Goal: Task Accomplishment & Management: Manage account settings

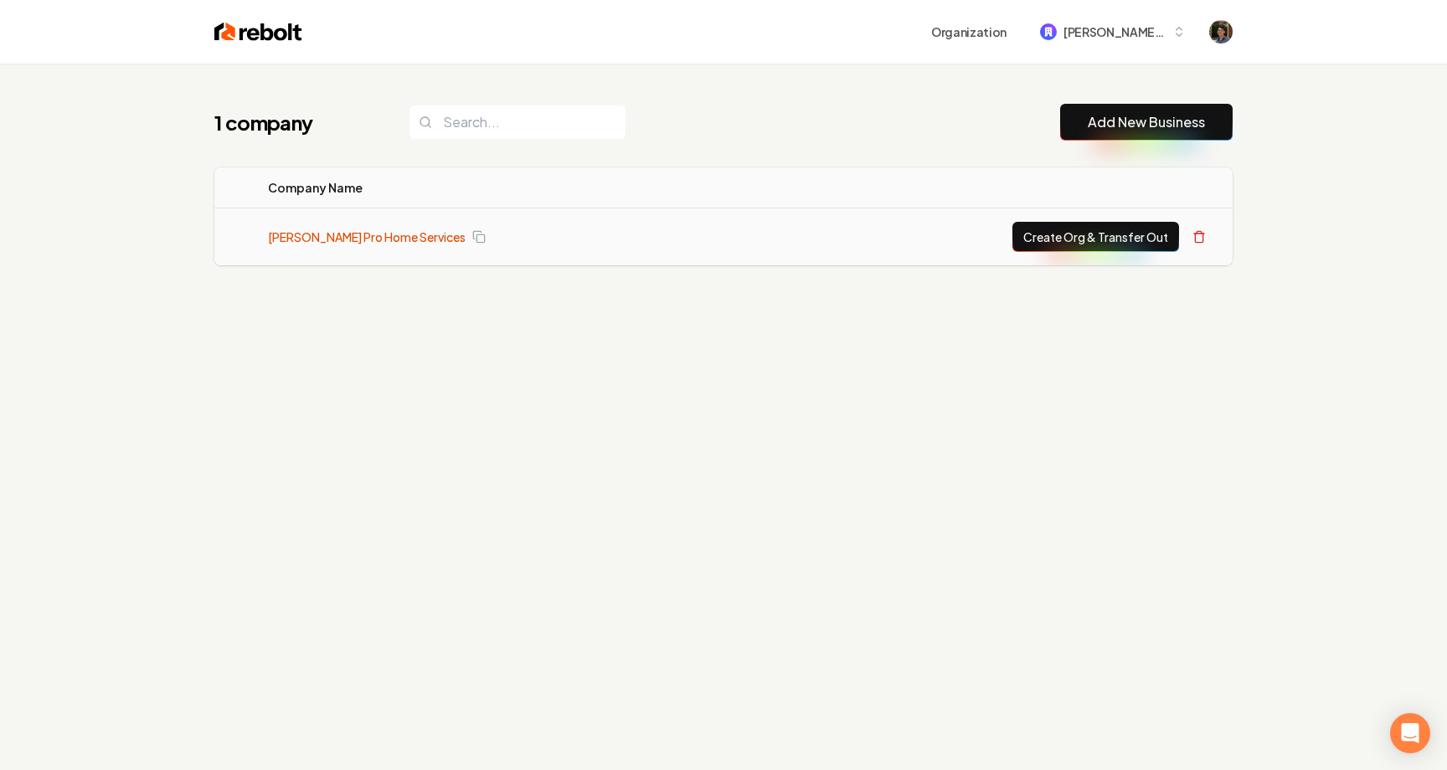
click at [357, 239] on link "[PERSON_NAME] Pro Home Services" at bounding box center [367, 237] width 198 height 17
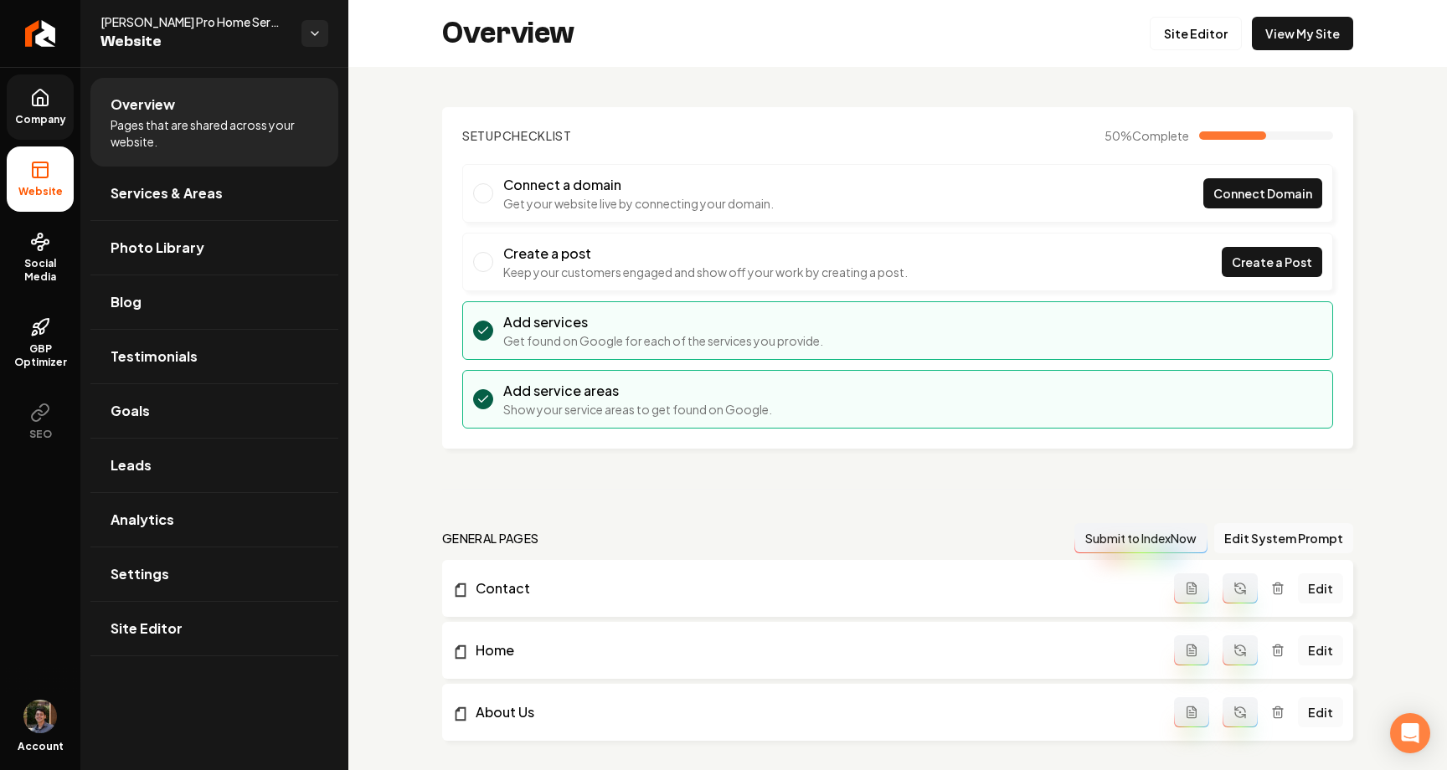
click at [53, 108] on link "Company" at bounding box center [40, 107] width 67 height 65
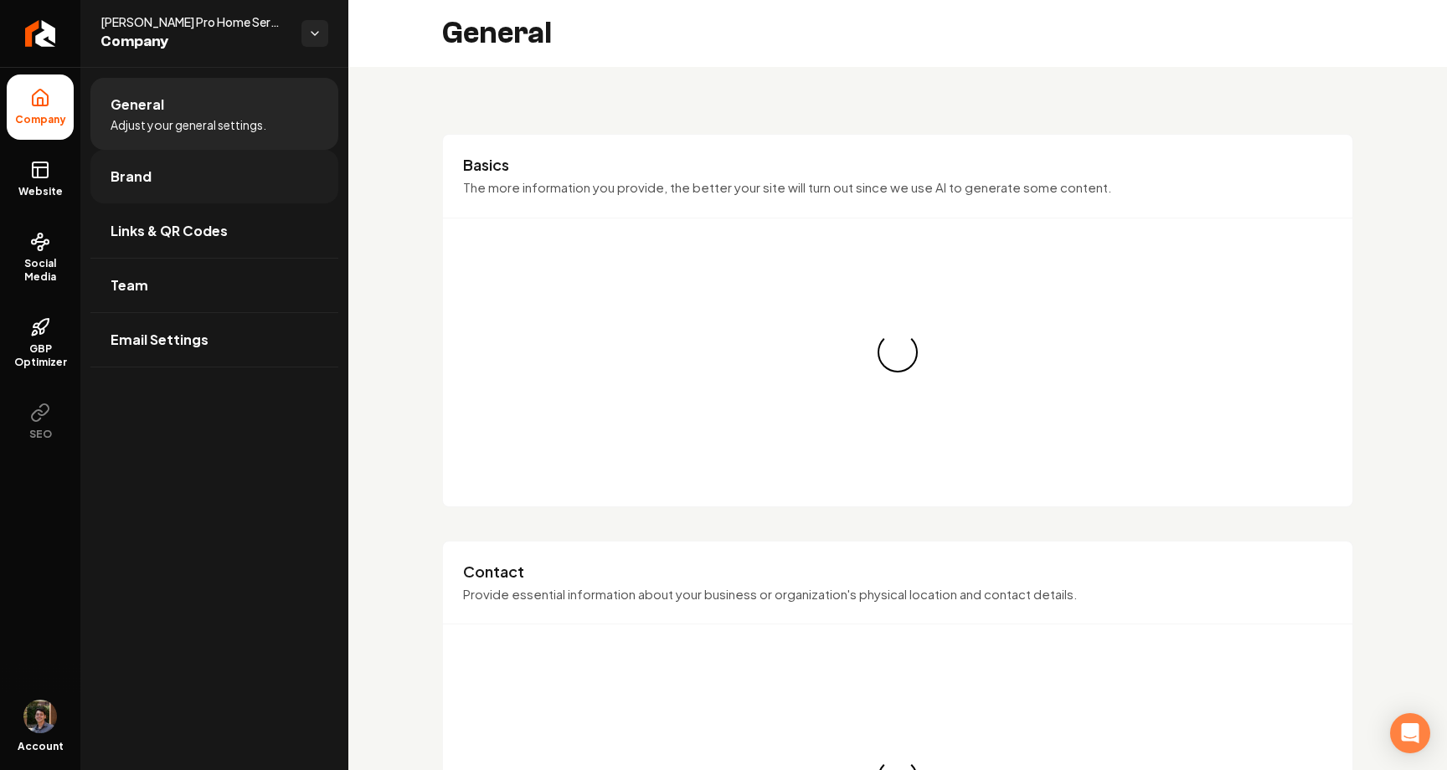
click at [131, 171] on span "Brand" at bounding box center [131, 177] width 41 height 20
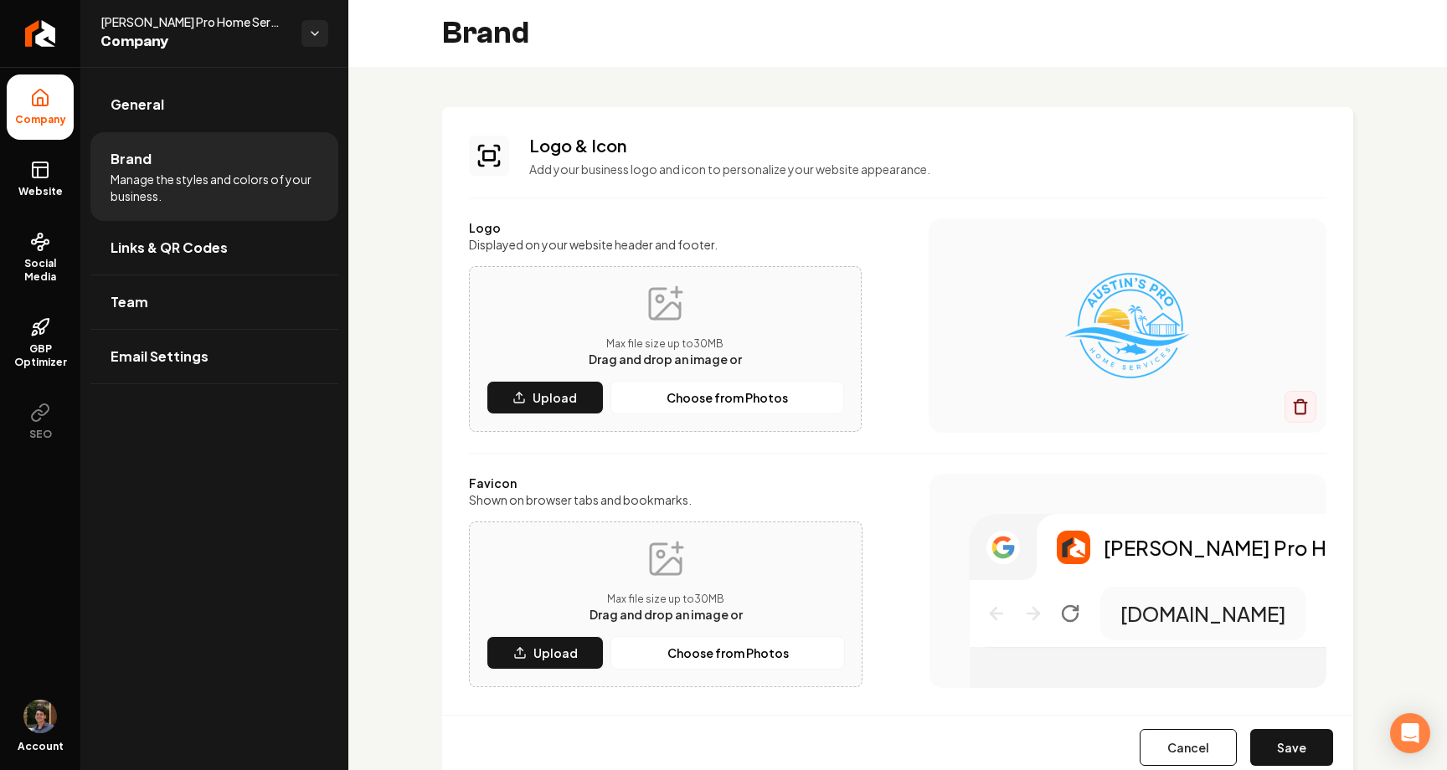
scroll to position [82, 0]
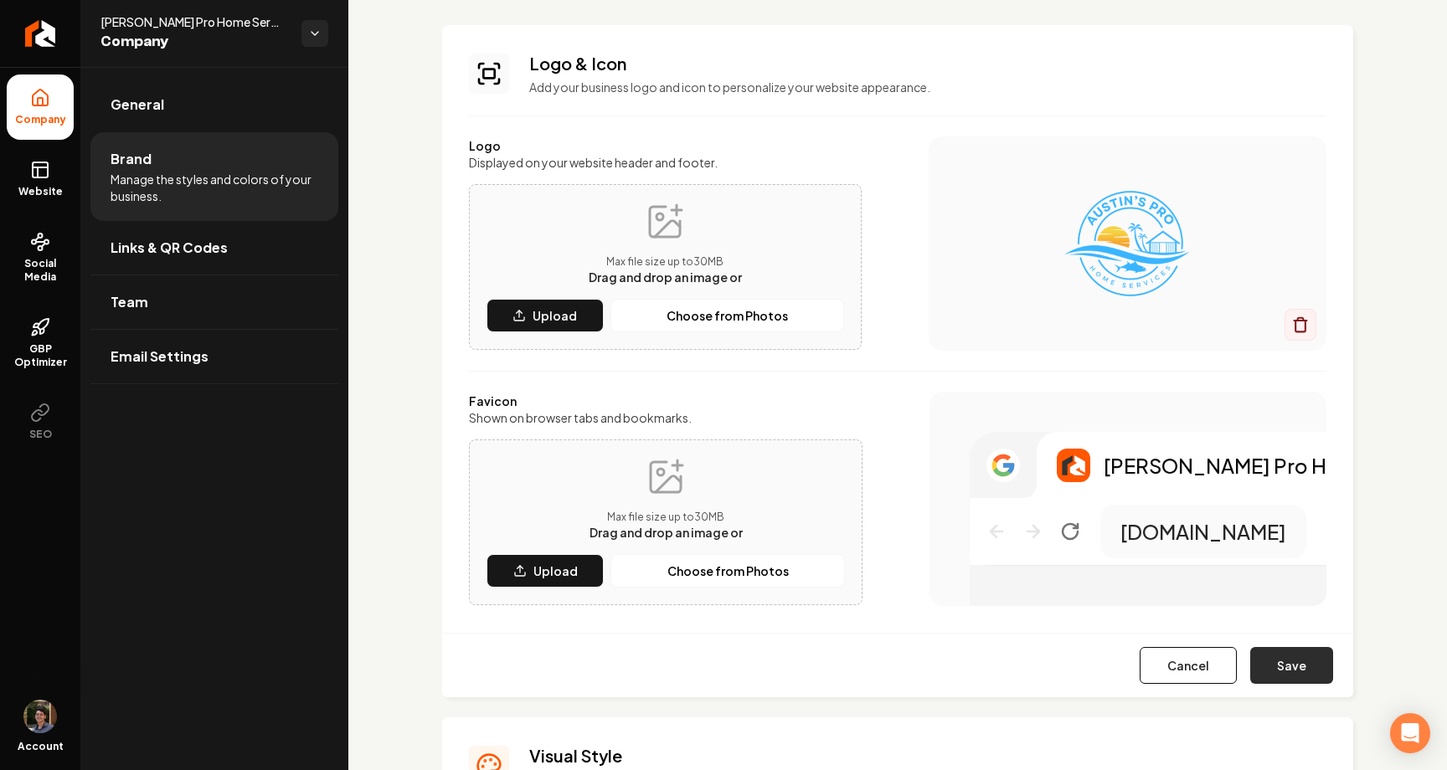
click at [1285, 663] on button "Save" at bounding box center [1291, 665] width 83 height 37
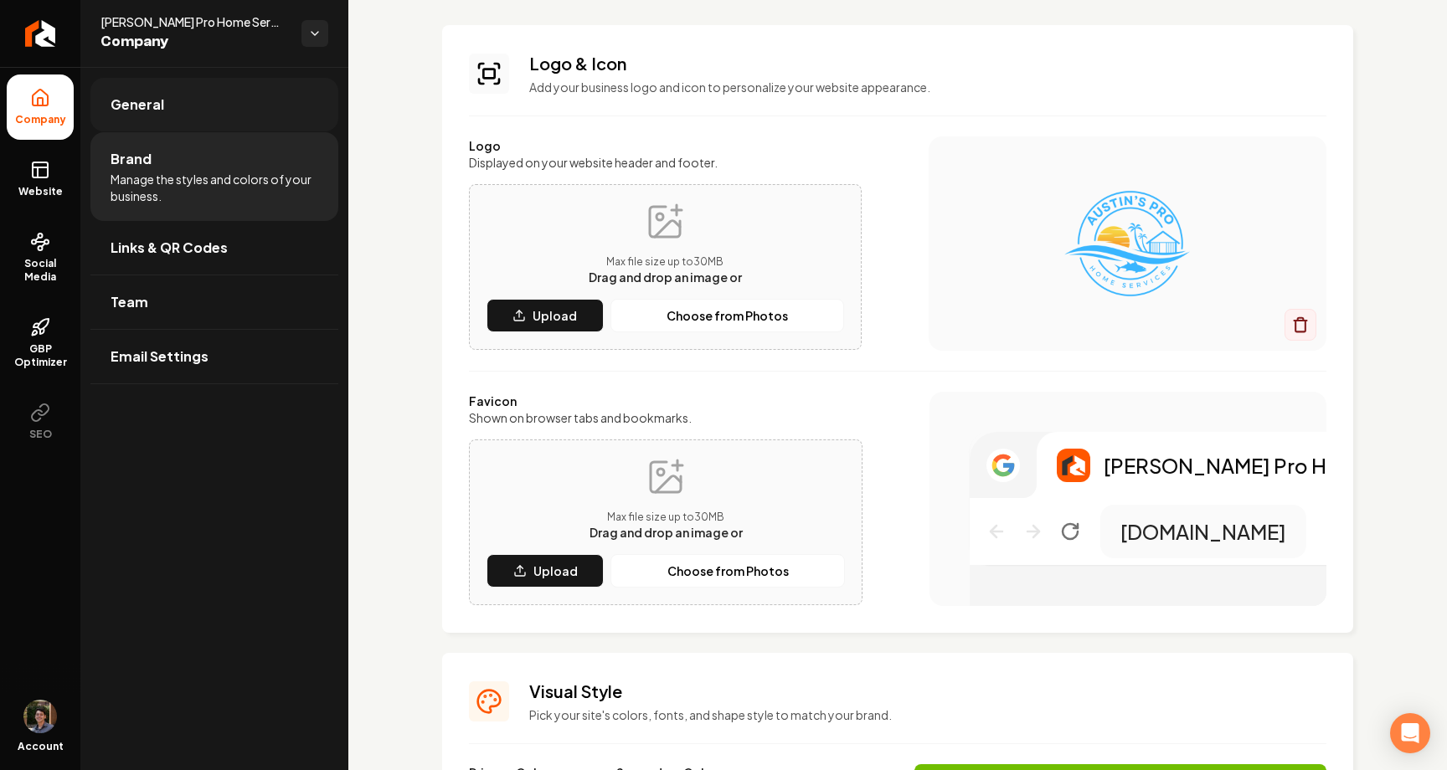
click at [181, 109] on link "General" at bounding box center [214, 105] width 248 height 54
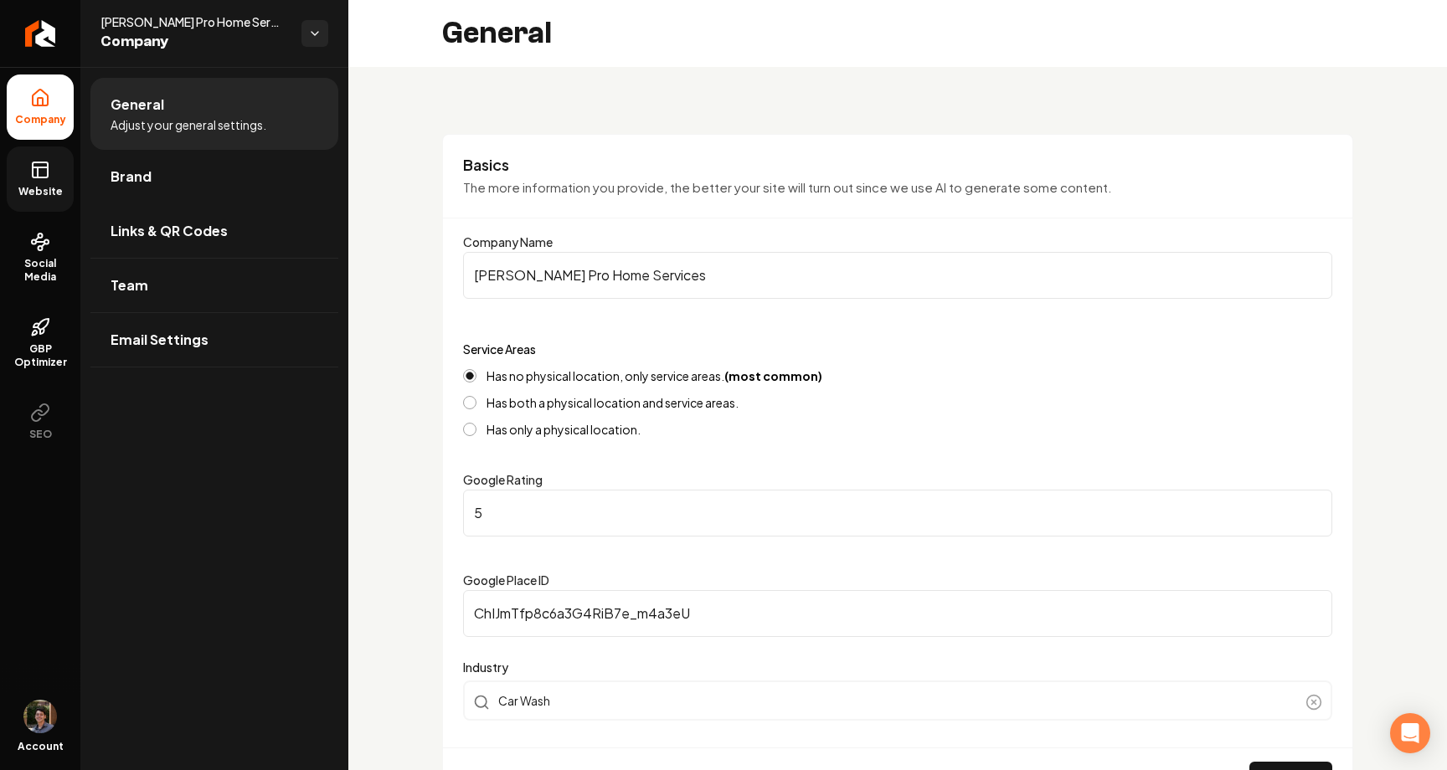
click at [41, 192] on span "Website" at bounding box center [41, 191] width 58 height 13
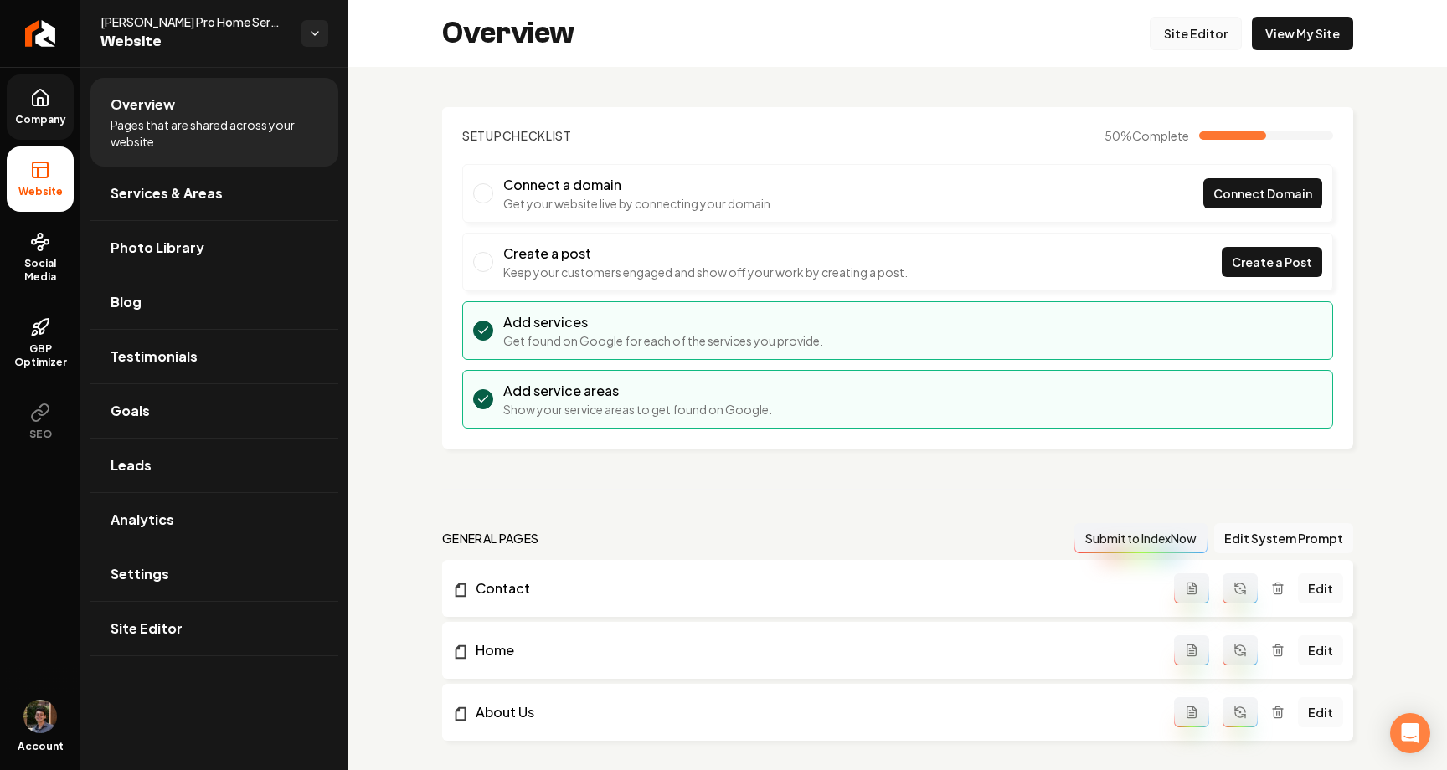
click at [1188, 38] on link "Site Editor" at bounding box center [1196, 33] width 92 height 33
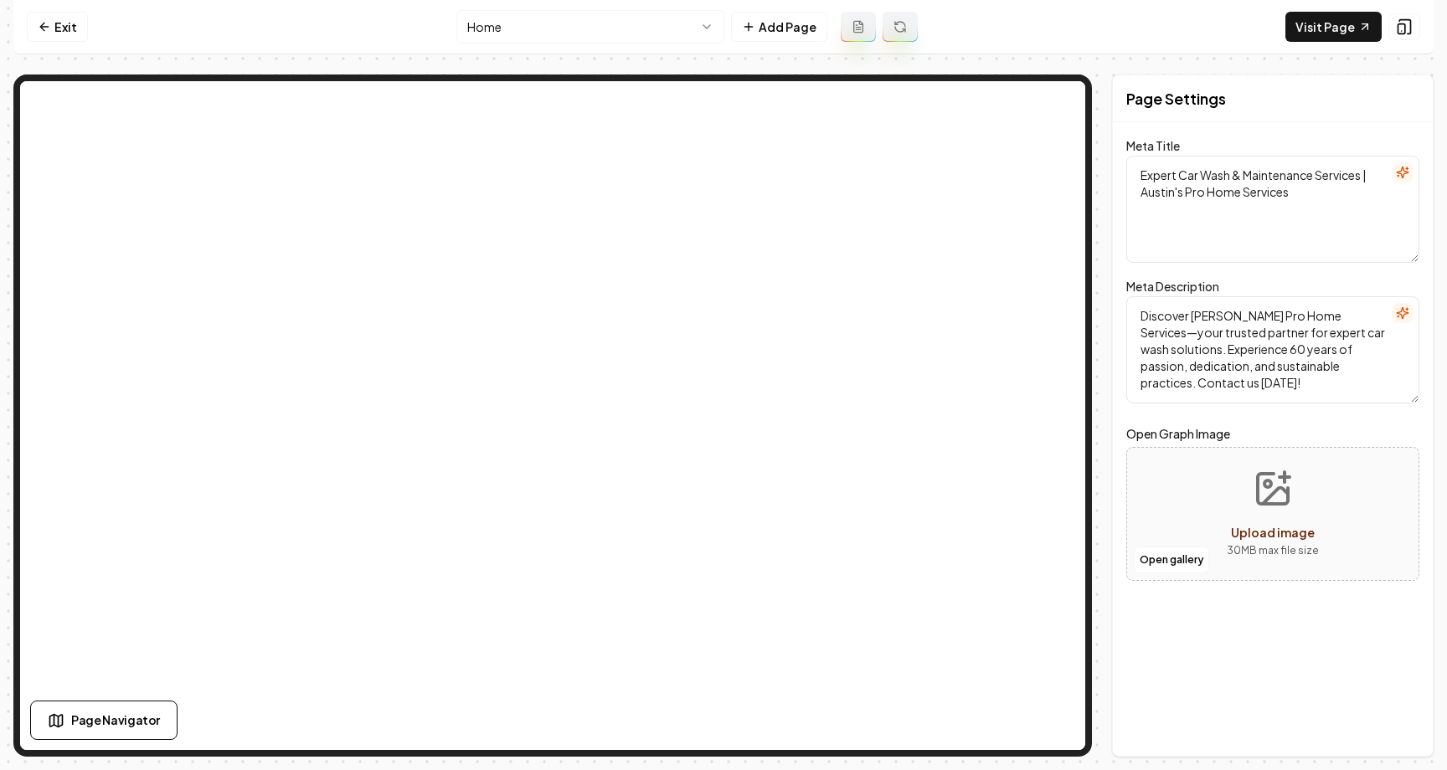
click at [651, 30] on html "Computer Required This feature is only available on a computer. Please switch t…" at bounding box center [723, 385] width 1447 height 770
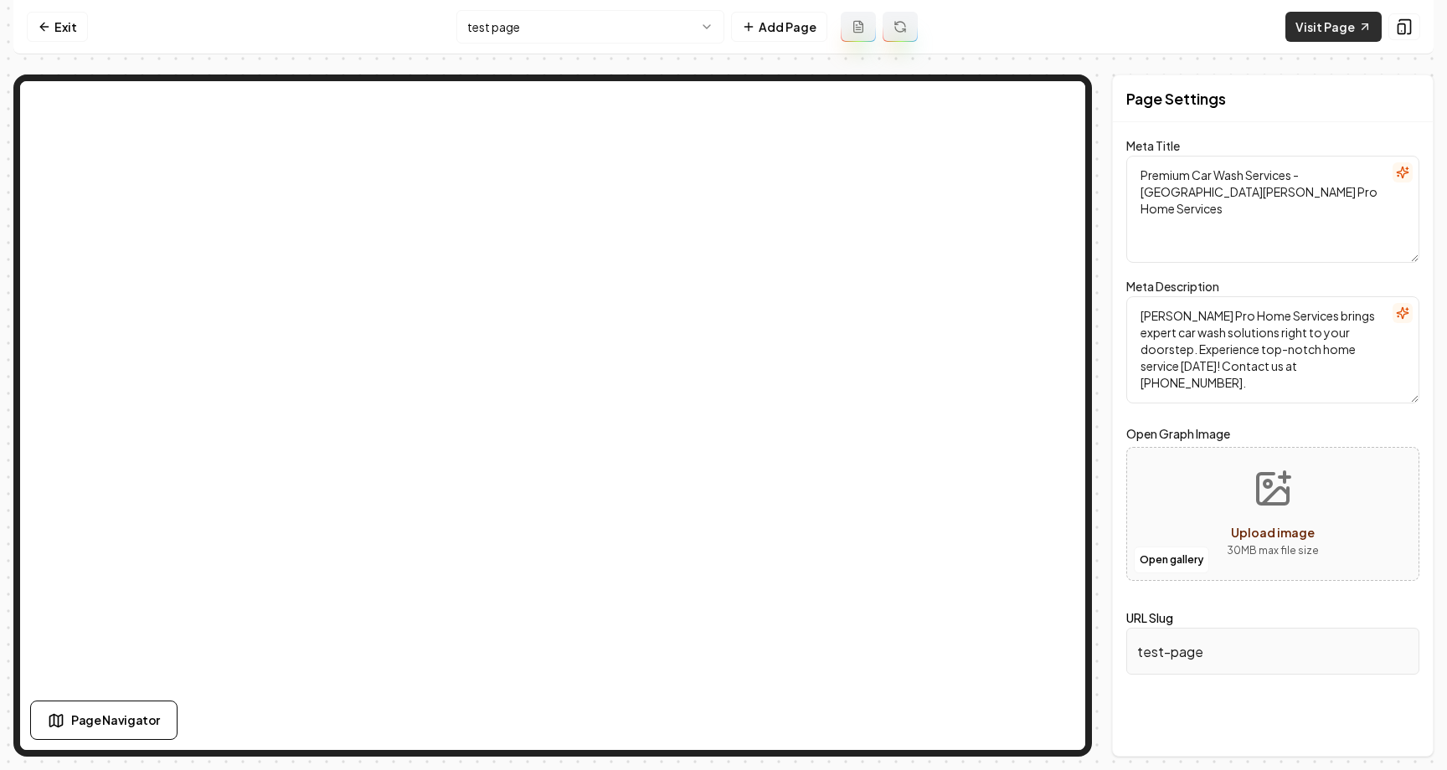
click at [1335, 28] on link "Visit Page" at bounding box center [1333, 27] width 96 height 30
